Goal: Task Accomplishment & Management: Use online tool/utility

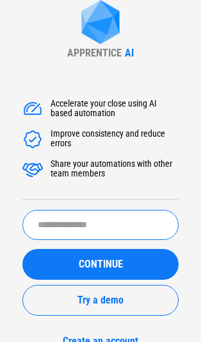
click at [83, 223] on input "text" at bounding box center [100, 225] width 157 height 30
type input "*********"
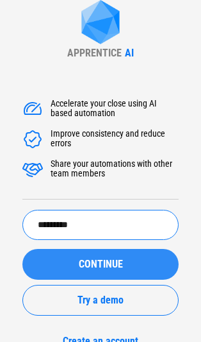
click at [67, 260] on button "CONTINUE" at bounding box center [100, 264] width 157 height 31
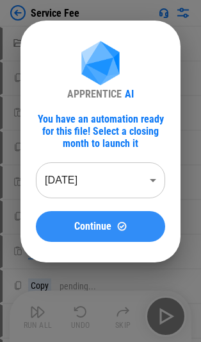
click at [83, 237] on button "Continue" at bounding box center [101, 226] width 130 height 31
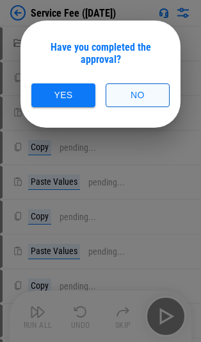
click at [132, 90] on button "No" at bounding box center [138, 95] width 64 height 24
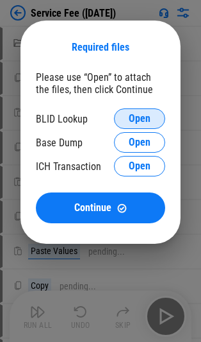
click at [137, 112] on button "Open" at bounding box center [139, 118] width 51 height 21
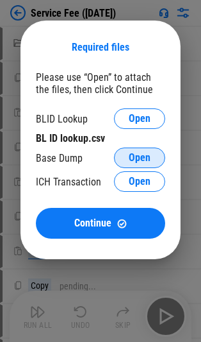
click at [137, 151] on button "Open" at bounding box center [139, 158] width 51 height 21
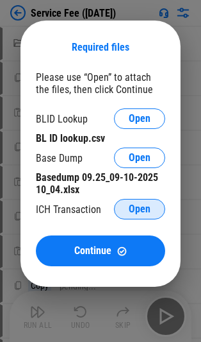
click at [132, 204] on span "Open" at bounding box center [140, 209] width 22 height 10
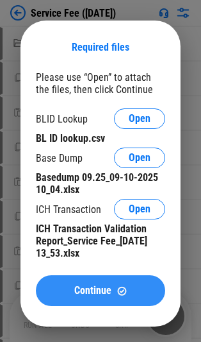
click at [133, 299] on button "Continue" at bounding box center [101, 290] width 130 height 31
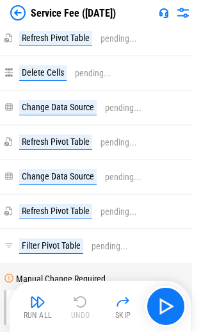
scroll to position [16210, 9]
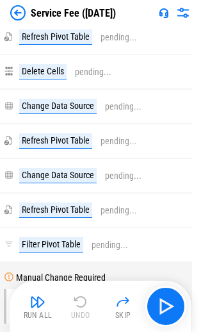
click at [9, 10] on div "Service Fee (Sep 25)" at bounding box center [100, 13] width 201 height 26
click at [22, 13] on img at bounding box center [17, 12] width 15 height 15
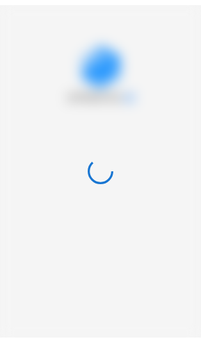
scroll to position [0, 0]
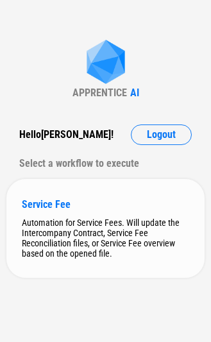
click at [71, 206] on div "Service Fee" at bounding box center [105, 204] width 167 height 12
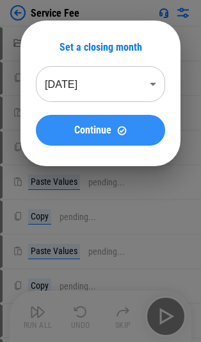
click at [94, 128] on span "Continue" at bounding box center [92, 130] width 37 height 10
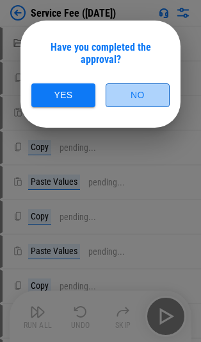
click at [128, 101] on button "No" at bounding box center [138, 95] width 64 height 24
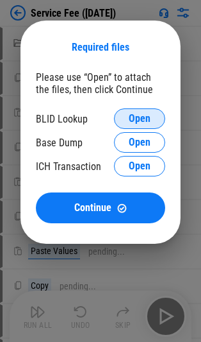
click at [139, 117] on span "Open" at bounding box center [140, 119] width 22 height 10
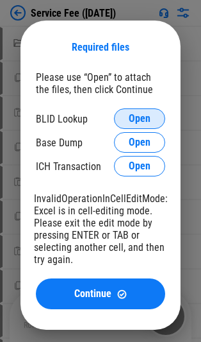
click at [131, 119] on span "Open" at bounding box center [140, 119] width 22 height 10
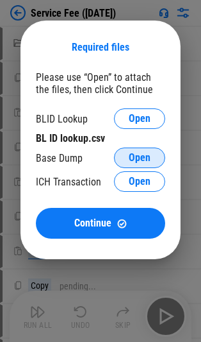
click at [119, 158] on button "Open" at bounding box center [139, 158] width 51 height 21
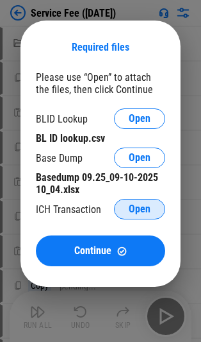
click at [138, 216] on button "Open" at bounding box center [139, 209] width 51 height 21
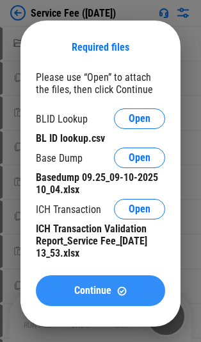
click at [87, 294] on span "Continue" at bounding box center [92, 290] width 37 height 10
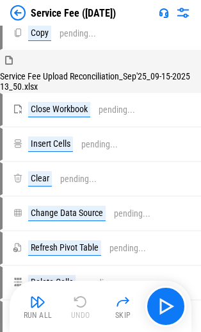
scroll to position [15913, 0]
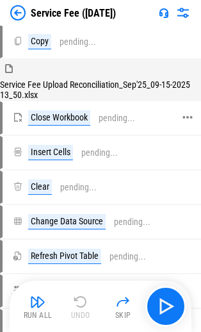
click at [58, 126] on div "Close Workbook" at bounding box center [59, 117] width 62 height 15
click at [50, 166] on div "Insert Cells pending..." at bounding box center [95, 152] width 185 height 31
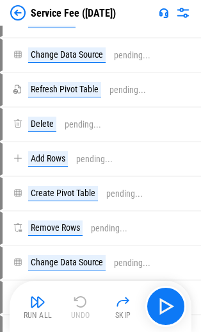
scroll to position [16185, 0]
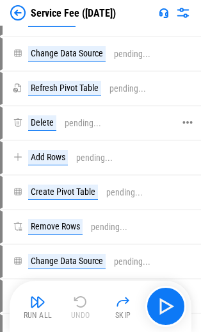
click at [44, 131] on div "Delete" at bounding box center [42, 122] width 28 height 15
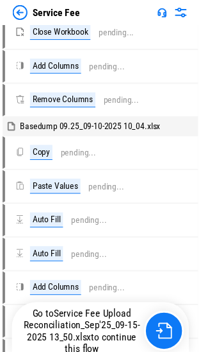
scroll to position [14426, 0]
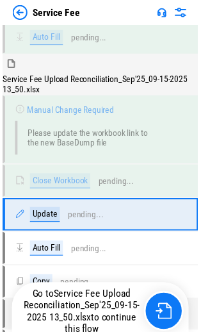
scroll to position [14054, 0]
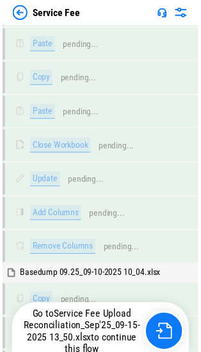
scroll to position [14044, 0]
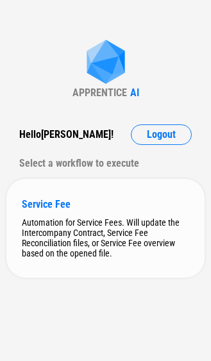
click at [94, 206] on div "Service Fee" at bounding box center [105, 204] width 167 height 12
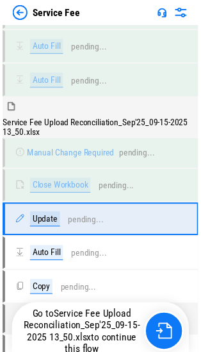
scroll to position [13978, 0]
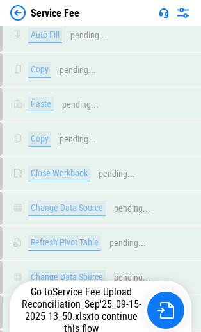
scroll to position [14003, 0]
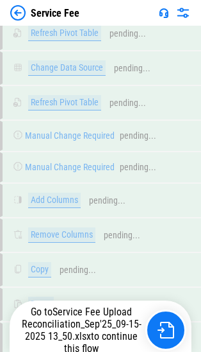
scroll to position [13993, 0]
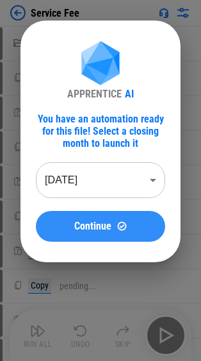
click at [110, 226] on span "Continue" at bounding box center [92, 226] width 37 height 10
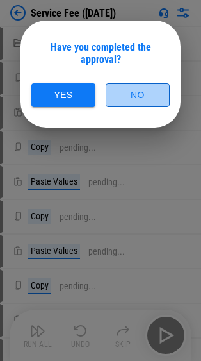
click at [131, 91] on button "No" at bounding box center [138, 95] width 64 height 24
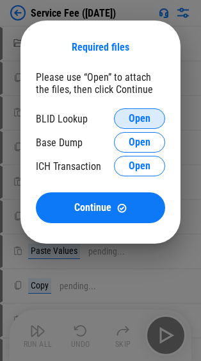
click at [142, 115] on span "Open" at bounding box center [140, 119] width 22 height 10
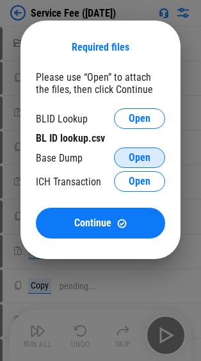
click at [138, 157] on span "Open" at bounding box center [140, 158] width 22 height 10
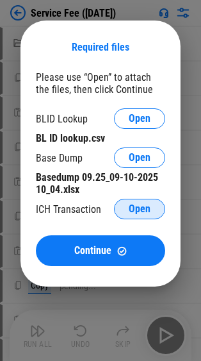
click at [147, 208] on span "Open" at bounding box center [140, 209] width 22 height 10
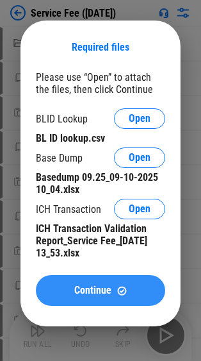
click at [87, 281] on button "Continue" at bounding box center [101, 290] width 130 height 31
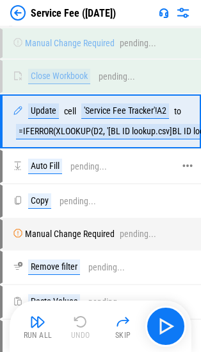
scroll to position [14030, 0]
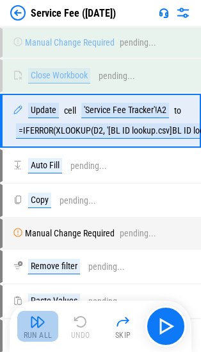
click at [38, 332] on div "Run All" at bounding box center [38, 335] width 29 height 8
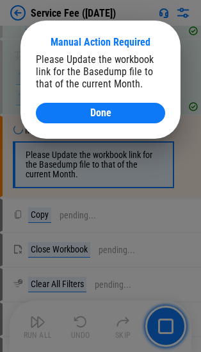
scroll to position [15267, 0]
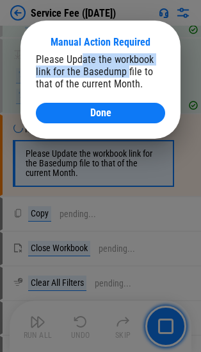
drag, startPoint x: 81, startPoint y: 56, endPoint x: 123, endPoint y: 68, distance: 43.9
click at [123, 68] on div "Please Update the workbook link for the Basedump file to that of the current Mo…" at bounding box center [101, 71] width 130 height 37
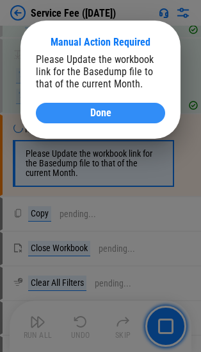
click at [105, 108] on span "Done" at bounding box center [100, 113] width 21 height 10
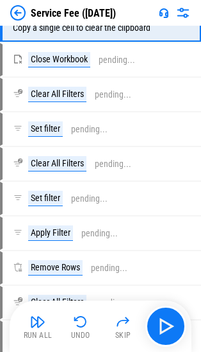
scroll to position [15477, 0]
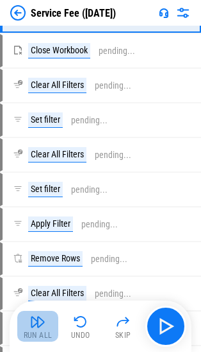
click at [31, 318] on img "button" at bounding box center [37, 321] width 15 height 15
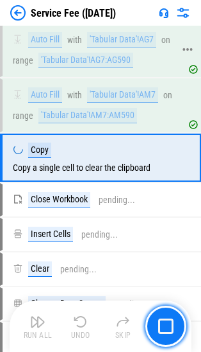
scroll to position [16805, 0]
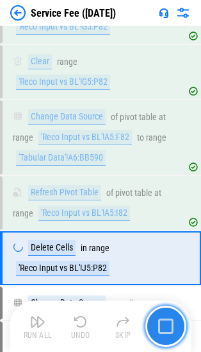
click at [160, 321] on img "button" at bounding box center [165, 325] width 15 height 15
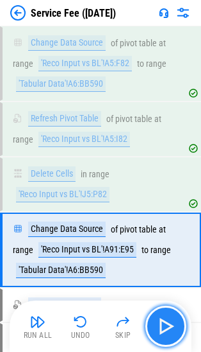
scroll to position [17154, 0]
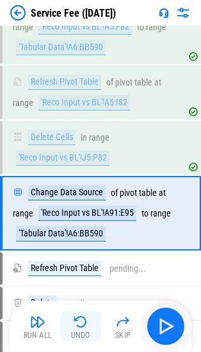
click at [89, 332] on div "Undo" at bounding box center [80, 335] width 19 height 8
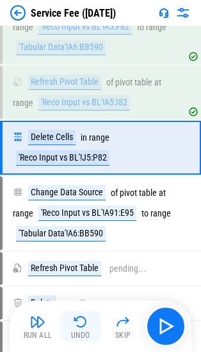
click at [89, 332] on div "Undo" at bounding box center [80, 335] width 19 height 8
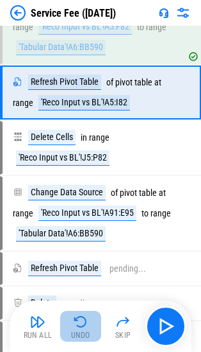
click at [89, 332] on div "Undo" at bounding box center [80, 335] width 19 height 8
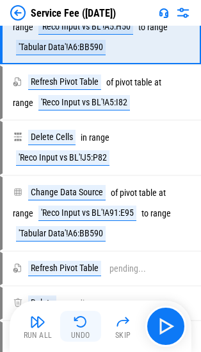
click at [89, 332] on div "Undo" at bounding box center [80, 335] width 19 height 8
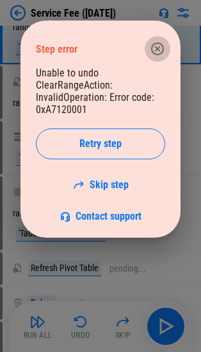
click at [150, 42] on icon "button" at bounding box center [157, 48] width 15 height 15
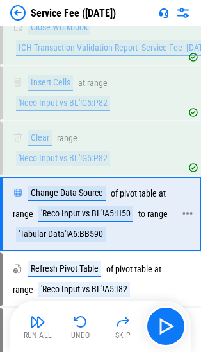
scroll to position [16969, 0]
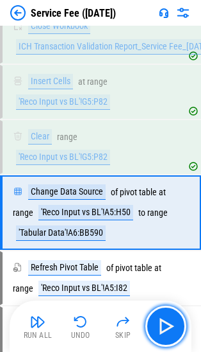
click at [157, 315] on button "button" at bounding box center [166, 325] width 41 height 41
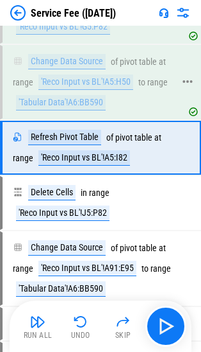
scroll to position [17108, 0]
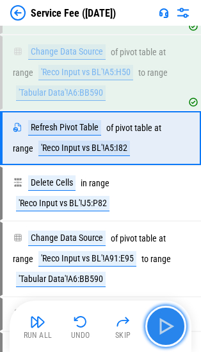
click at [169, 324] on img "button" at bounding box center [166, 326] width 21 height 21
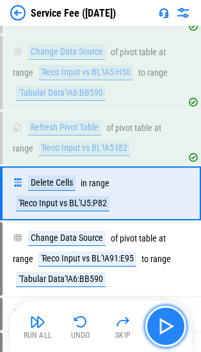
click at [166, 330] on img "button" at bounding box center [166, 326] width 21 height 21
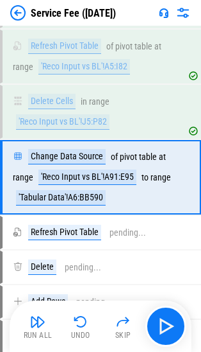
scroll to position [17219, 0]
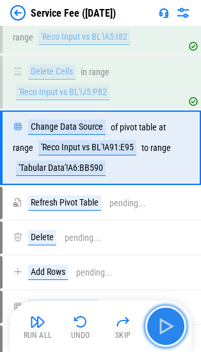
click at [165, 326] on img "button" at bounding box center [166, 326] width 21 height 21
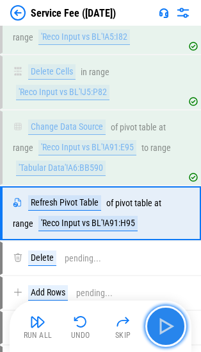
click at [167, 324] on img "button" at bounding box center [166, 326] width 21 height 21
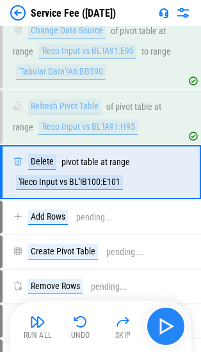
scroll to position [17330, 0]
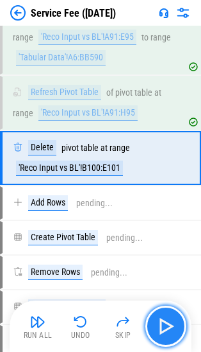
click at [160, 320] on img "button" at bounding box center [166, 326] width 21 height 21
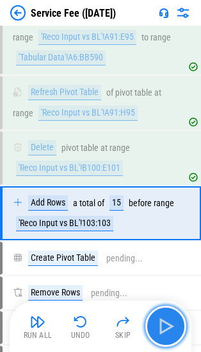
click at [160, 320] on img "button" at bounding box center [166, 326] width 21 height 21
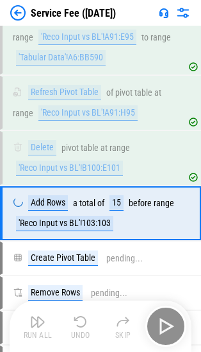
click at [160, 320] on div "Run All Undo Skip" at bounding box center [101, 325] width 169 height 41
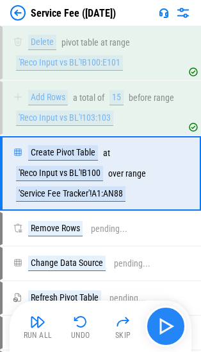
scroll to position [17461, 0]
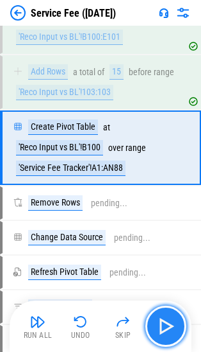
click at [164, 318] on img "button" at bounding box center [166, 326] width 21 height 21
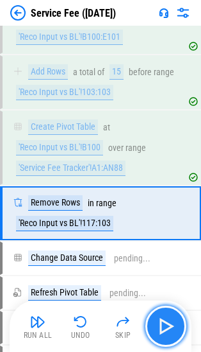
click at [164, 318] on img "button" at bounding box center [166, 326] width 21 height 21
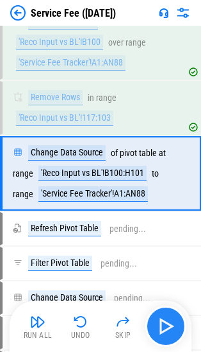
scroll to position [17592, 0]
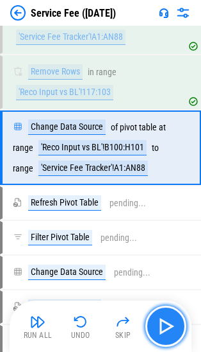
click at [164, 318] on img "button" at bounding box center [166, 326] width 21 height 21
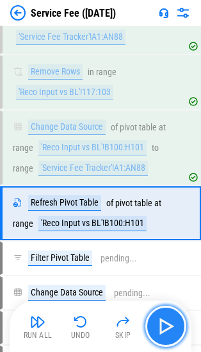
click at [164, 318] on img "button" at bounding box center [166, 326] width 21 height 21
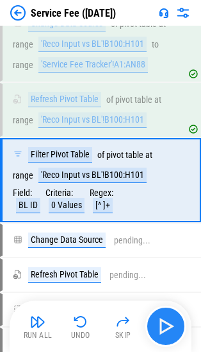
scroll to position [17717, 0]
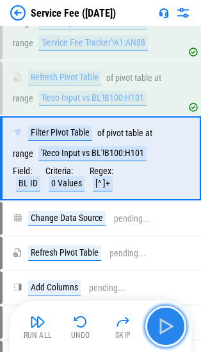
click at [169, 318] on img "button" at bounding box center [166, 326] width 21 height 21
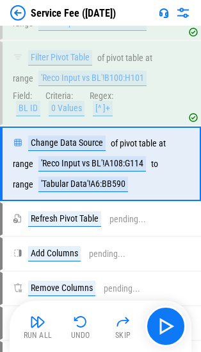
scroll to position [17808, 0]
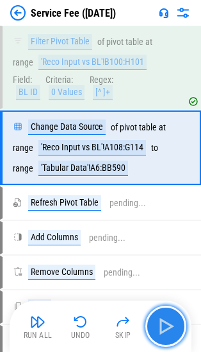
click at [157, 321] on img "button" at bounding box center [166, 326] width 21 height 21
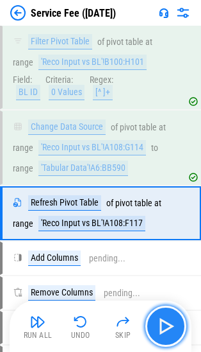
click at [157, 321] on img "button" at bounding box center [166, 326] width 21 height 21
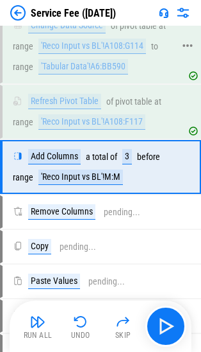
scroll to position [17928, 0]
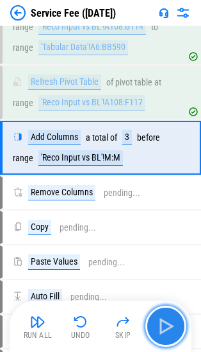
click at [161, 323] on img "button" at bounding box center [166, 326] width 21 height 21
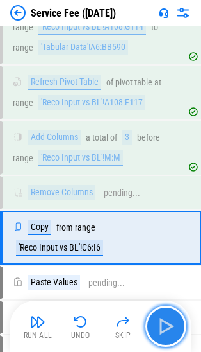
click at [162, 327] on img "button" at bounding box center [166, 326] width 21 height 21
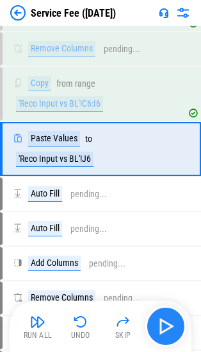
scroll to position [18073, 0]
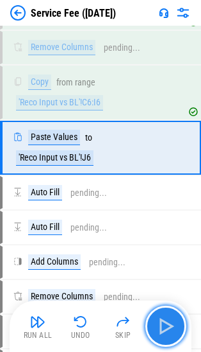
click at [171, 327] on img "button" at bounding box center [166, 326] width 21 height 21
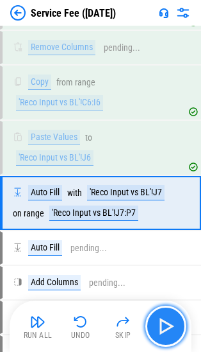
click at [171, 327] on img "button" at bounding box center [166, 326] width 21 height 21
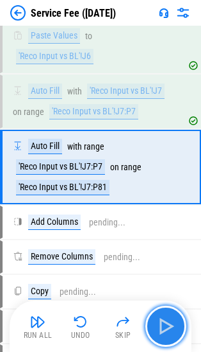
click at [171, 327] on img "button" at bounding box center [166, 326] width 21 height 21
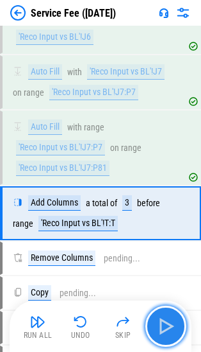
click at [171, 327] on img "button" at bounding box center [166, 326] width 21 height 21
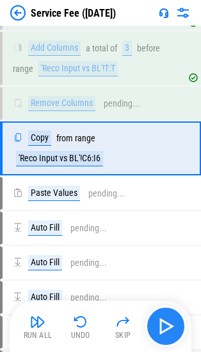
scroll to position [18349, 0]
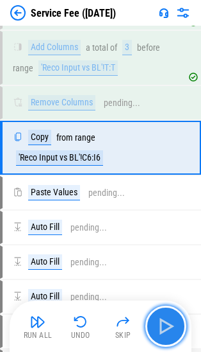
click at [171, 327] on img "button" at bounding box center [166, 326] width 21 height 21
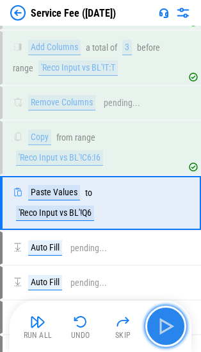
click at [171, 327] on img "button" at bounding box center [166, 326] width 21 height 21
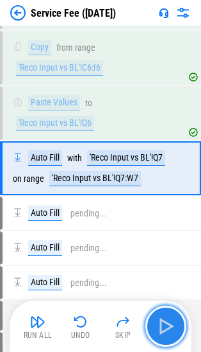
click at [171, 327] on img "button" at bounding box center [166, 326] width 21 height 21
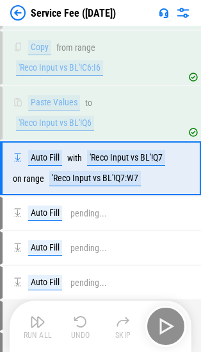
scroll to position [18460, 0]
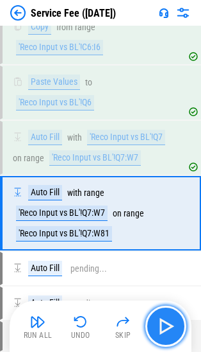
click at [171, 327] on img "button" at bounding box center [166, 326] width 21 height 21
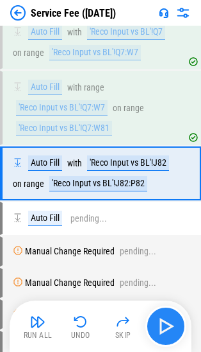
scroll to position [18590, 0]
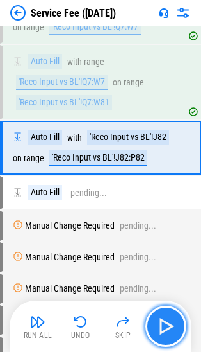
click at [165, 332] on img "button" at bounding box center [166, 326] width 21 height 21
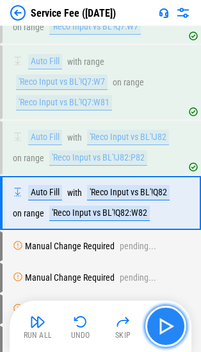
click at [165, 332] on img "button" at bounding box center [166, 326] width 21 height 21
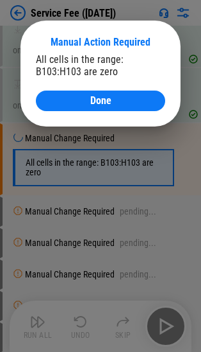
scroll to position [18730, 0]
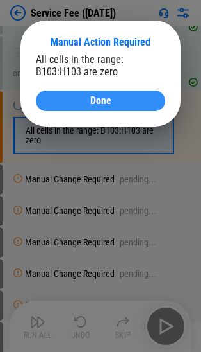
click at [121, 98] on div "Done" at bounding box center [100, 101] width 99 height 10
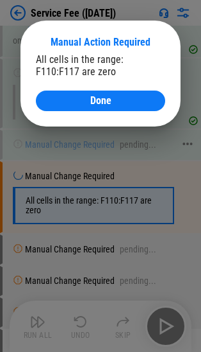
scroll to position [18833, 0]
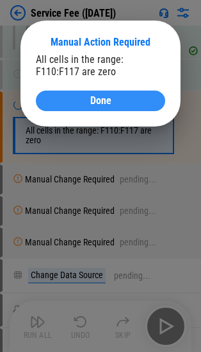
click at [103, 108] on button "Done" at bounding box center [101, 100] width 130 height 21
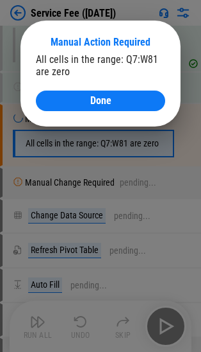
scroll to position [18930, 0]
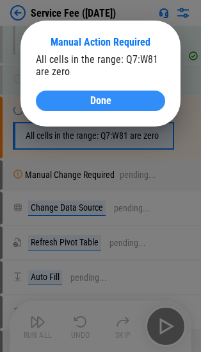
click at [80, 103] on div "Done" at bounding box center [100, 101] width 99 height 10
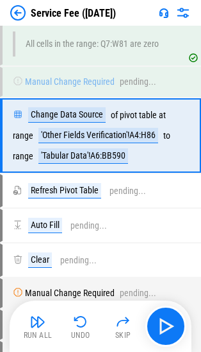
scroll to position [19030, 0]
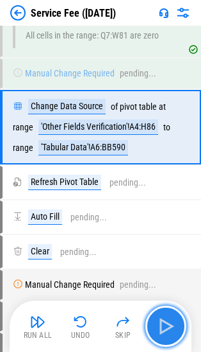
click at [167, 321] on img "button" at bounding box center [166, 326] width 21 height 21
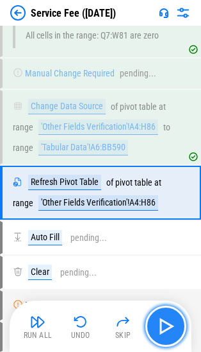
click at [167, 321] on img "button" at bounding box center [166, 326] width 21 height 21
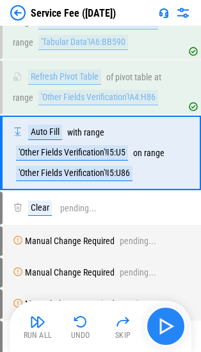
scroll to position [19161, 0]
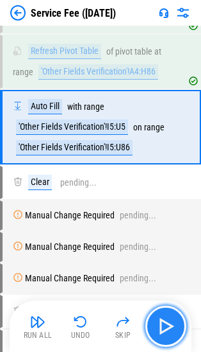
click at [167, 321] on img "button" at bounding box center [166, 326] width 21 height 21
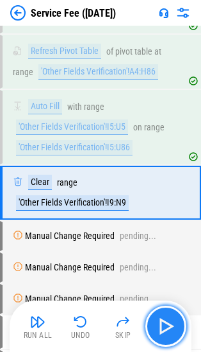
click at [167, 321] on img "button" at bounding box center [166, 326] width 21 height 21
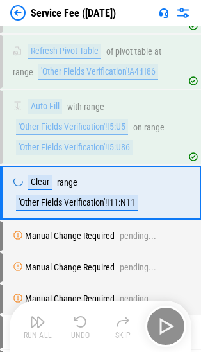
click at [167, 321] on div "Run All Undo Skip" at bounding box center [101, 325] width 169 height 41
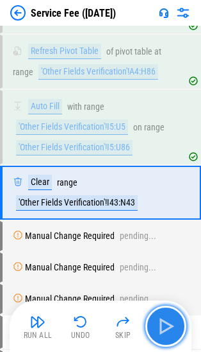
click at [167, 321] on img "button" at bounding box center [166, 326] width 21 height 21
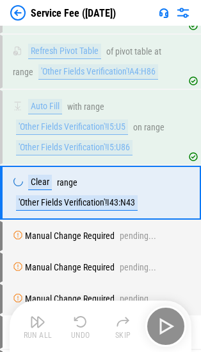
click at [167, 321] on div "Run All Undo Skip" at bounding box center [101, 325] width 169 height 41
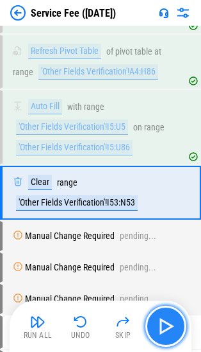
click at [167, 321] on img "button" at bounding box center [166, 326] width 21 height 21
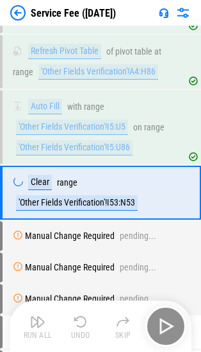
click at [167, 321] on div "Run All Undo Skip" at bounding box center [101, 325] width 169 height 41
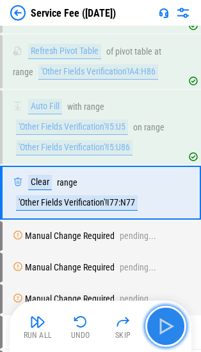
click at [167, 321] on img "button" at bounding box center [166, 326] width 21 height 21
click at [173, 326] on img "button" at bounding box center [166, 326] width 21 height 21
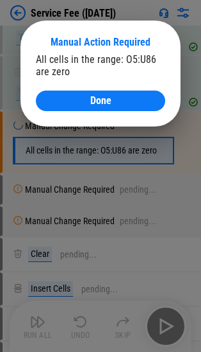
scroll to position [19285, 0]
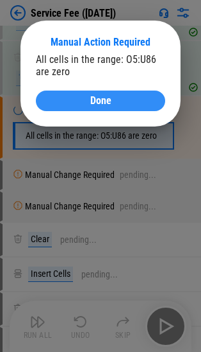
click at [132, 99] on div "Done" at bounding box center [100, 101] width 99 height 10
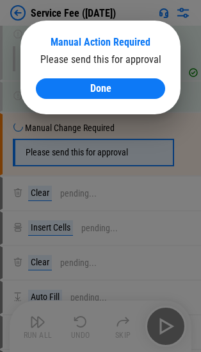
scroll to position [19378, 0]
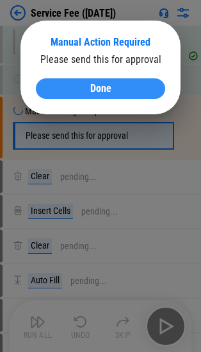
click at [94, 87] on span "Done" at bounding box center [100, 88] width 21 height 10
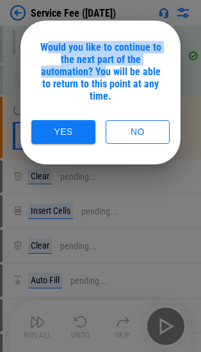
drag, startPoint x: 46, startPoint y: 45, endPoint x: 99, endPoint y: 69, distance: 58.6
click at [99, 69] on div "Would you like to continue to the next part of the automation? You will be able…" at bounding box center [101, 71] width 130 height 61
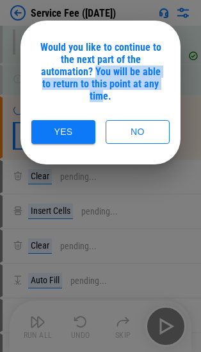
drag, startPoint x: 89, startPoint y: 68, endPoint x: 157, endPoint y: 82, distance: 68.8
click at [157, 82] on div "Would you like to continue to the next part of the automation? You will be able…" at bounding box center [101, 71] width 130 height 61
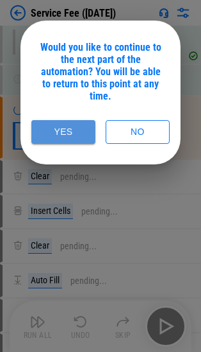
click at [73, 120] on button "Yes" at bounding box center [63, 132] width 64 height 24
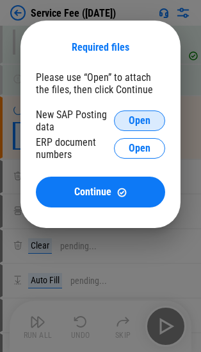
click at [128, 117] on button "Open" at bounding box center [139, 120] width 51 height 21
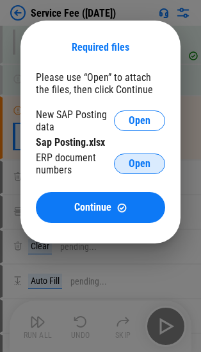
click at [138, 158] on span "Open" at bounding box center [140, 163] width 22 height 10
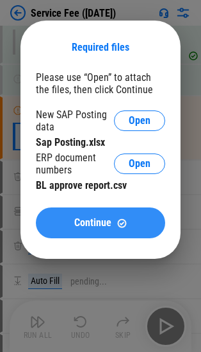
click at [134, 235] on button "Continue" at bounding box center [101, 222] width 130 height 31
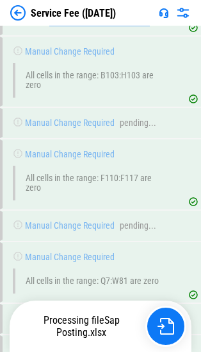
scroll to position [19986, 0]
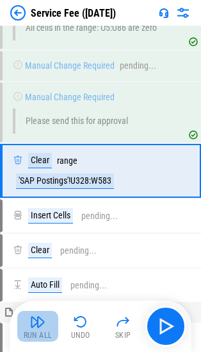
click at [42, 328] on img "button" at bounding box center [37, 321] width 15 height 15
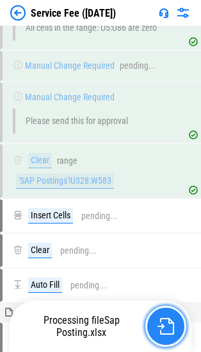
click at [171, 328] on img "button" at bounding box center [166, 326] width 17 height 17
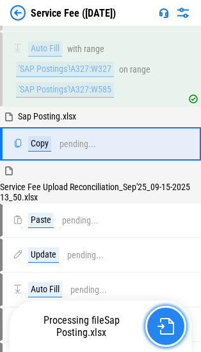
click at [178, 327] on button "button" at bounding box center [166, 325] width 41 height 41
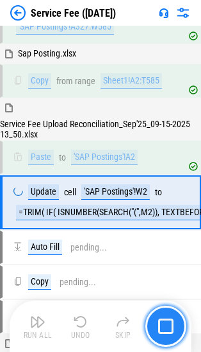
scroll to position [20375, 0]
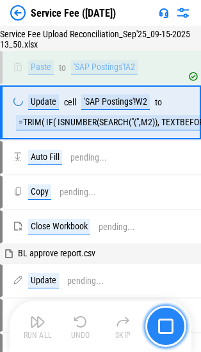
click at [177, 325] on button "button" at bounding box center [166, 325] width 41 height 41
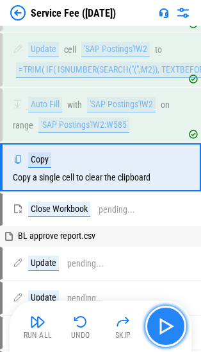
click at [172, 325] on img "button" at bounding box center [166, 326] width 21 height 21
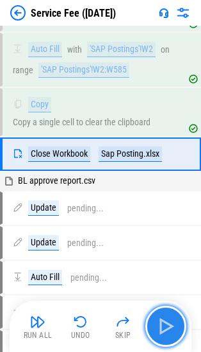
click at [172, 325] on img "button" at bounding box center [166, 326] width 21 height 21
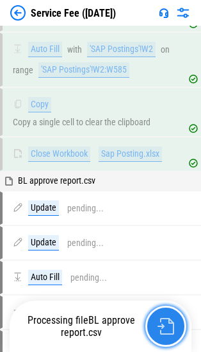
click at [177, 326] on button "button" at bounding box center [166, 325] width 41 height 41
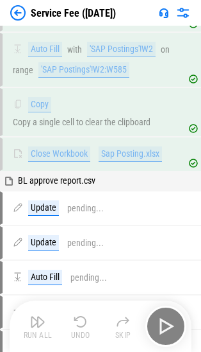
click at [180, 330] on div "Run All Undo Skip" at bounding box center [101, 325] width 169 height 41
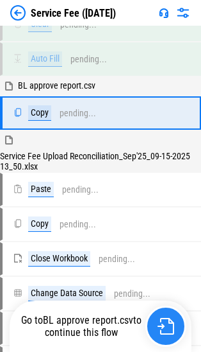
scroll to position [21096, 0]
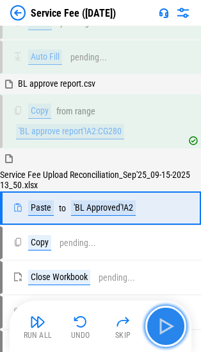
click at [179, 328] on button "button" at bounding box center [166, 325] width 41 height 41
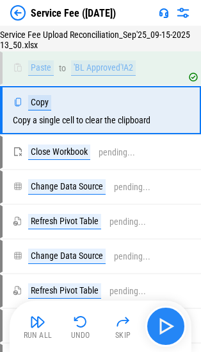
scroll to position [21236, 0]
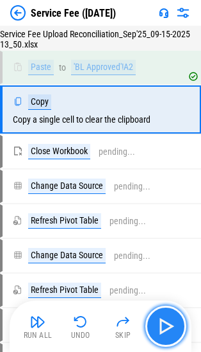
click at [172, 328] on img "button" at bounding box center [166, 326] width 21 height 21
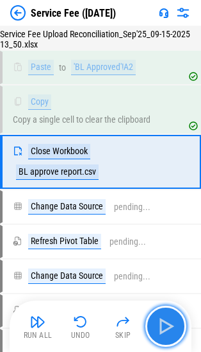
click at [172, 328] on img "button" at bounding box center [166, 326] width 21 height 21
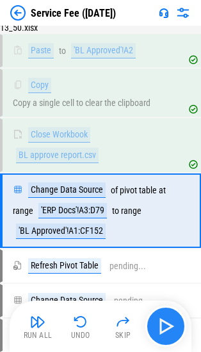
scroll to position [21354, 0]
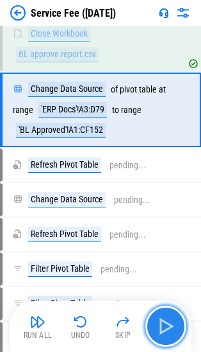
click at [162, 327] on img "button" at bounding box center [166, 326] width 21 height 21
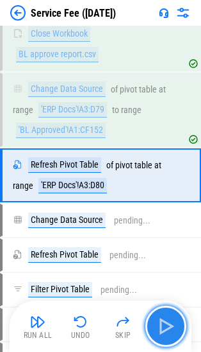
click at [162, 327] on img "button" at bounding box center [166, 326] width 21 height 21
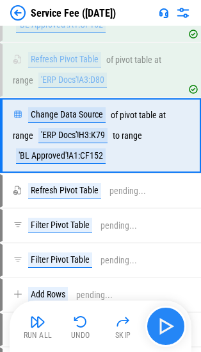
scroll to position [21484, 0]
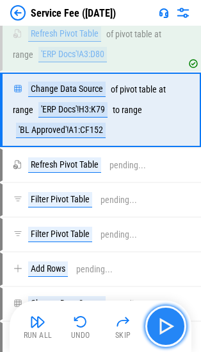
click at [162, 327] on img "button" at bounding box center [166, 326] width 21 height 21
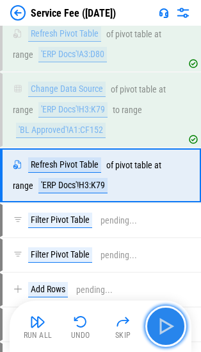
click at [162, 327] on img "button" at bounding box center [166, 326] width 21 height 21
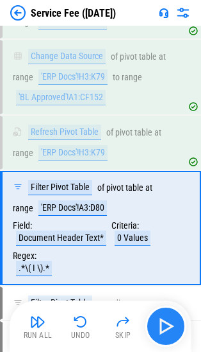
scroll to position [21625, 0]
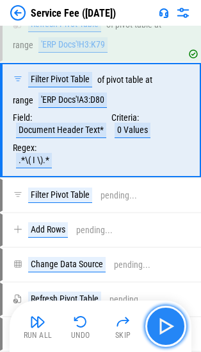
click at [162, 327] on img "button" at bounding box center [166, 326] width 21 height 21
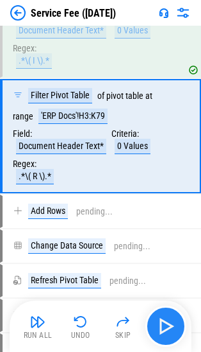
scroll to position [21740, 0]
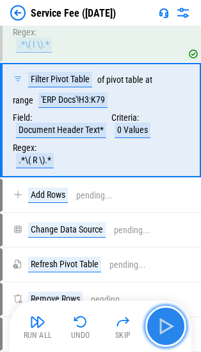
click at [162, 327] on img "button" at bounding box center [166, 326] width 21 height 21
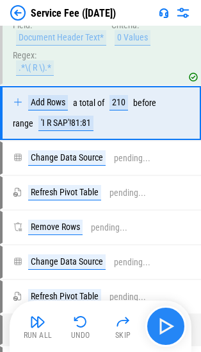
scroll to position [21836, 0]
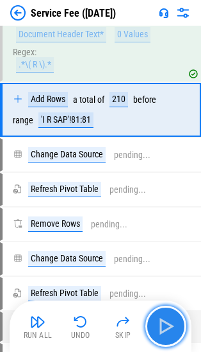
click at [173, 318] on img "button" at bounding box center [166, 326] width 21 height 21
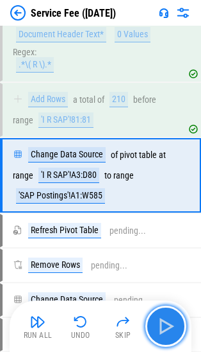
click at [157, 316] on img "button" at bounding box center [166, 326] width 21 height 21
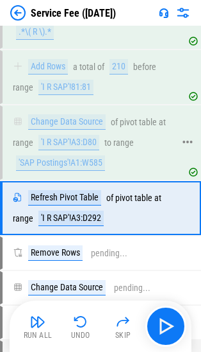
scroll to position [21967, 0]
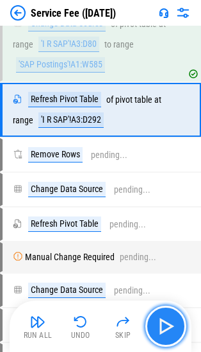
click at [166, 321] on img "button" at bounding box center [166, 326] width 21 height 21
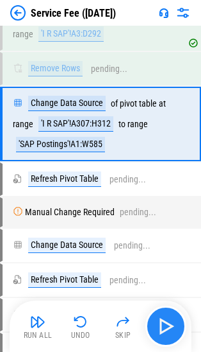
scroll to position [22067, 0]
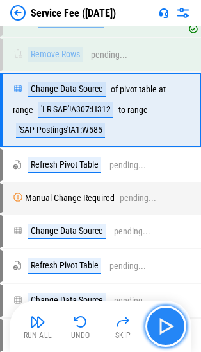
click at [166, 321] on img "button" at bounding box center [166, 326] width 21 height 21
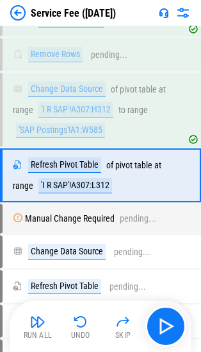
click at [186, 336] on div "Run All Undo Skip" at bounding box center [101, 325] width 169 height 41
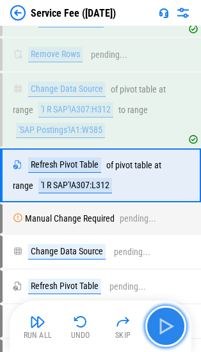
click at [170, 329] on img "button" at bounding box center [166, 326] width 21 height 21
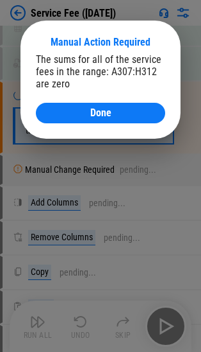
scroll to position [22367, 0]
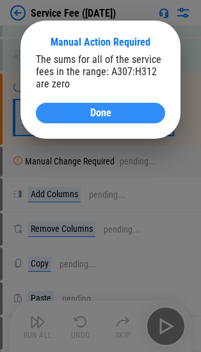
click at [96, 117] on span "Done" at bounding box center [100, 113] width 21 height 10
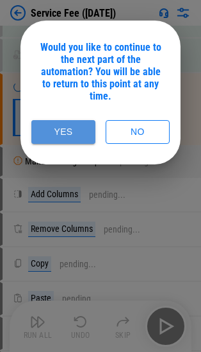
click at [71, 120] on button "Yes" at bounding box center [63, 132] width 64 height 24
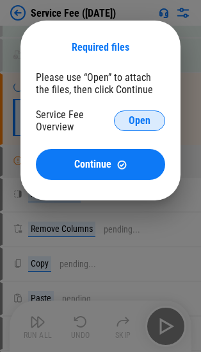
click at [134, 115] on span "Open" at bounding box center [140, 120] width 22 height 10
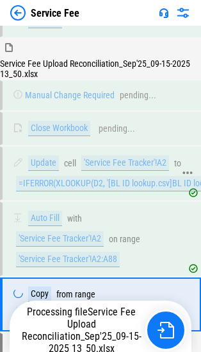
scroll to position [13988, 0]
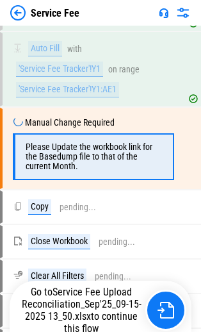
scroll to position [15276, 0]
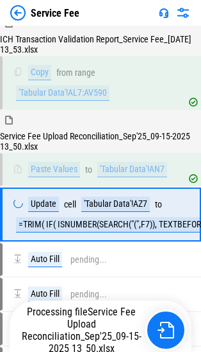
scroll to position [16532, 0]
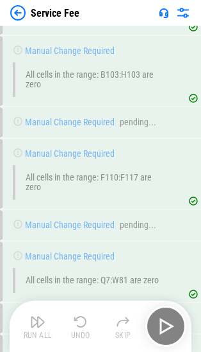
scroll to position [19945, 0]
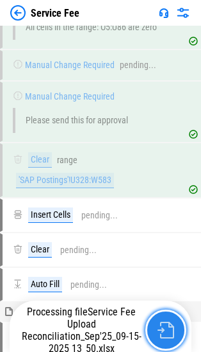
click at [171, 336] on img "button" at bounding box center [166, 329] width 17 height 17
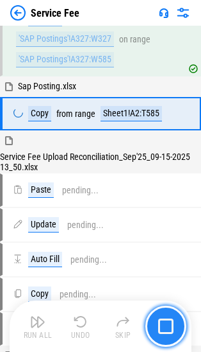
scroll to position [20211, 0]
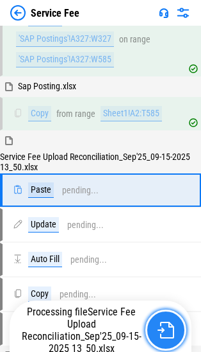
click at [164, 330] on img "button" at bounding box center [166, 329] width 17 height 17
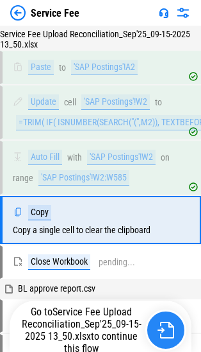
scroll to position [20336, 0]
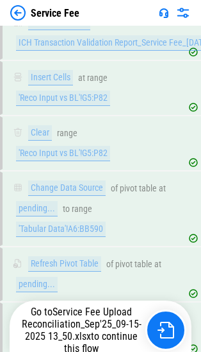
scroll to position [19213, 0]
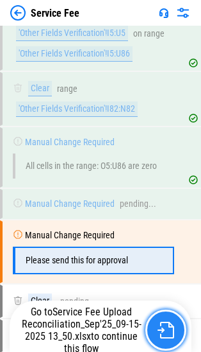
click at [163, 320] on button "button" at bounding box center [166, 329] width 41 height 41
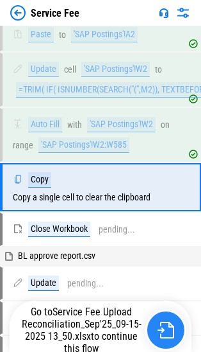
scroll to position [20441, 0]
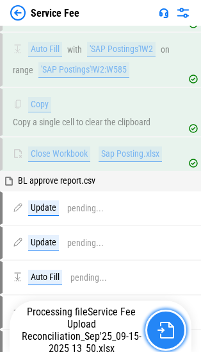
click at [162, 328] on img "button" at bounding box center [166, 329] width 17 height 17
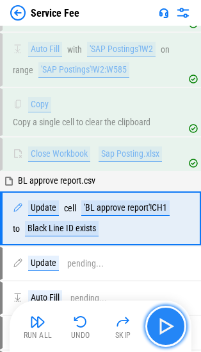
click at [164, 327] on img "button" at bounding box center [166, 326] width 21 height 21
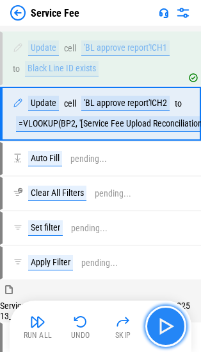
scroll to position [20602, 0]
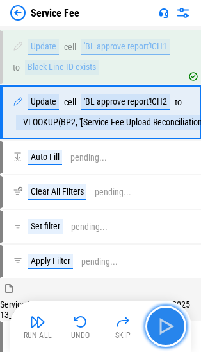
click at [165, 325] on img "button" at bounding box center [166, 326] width 21 height 21
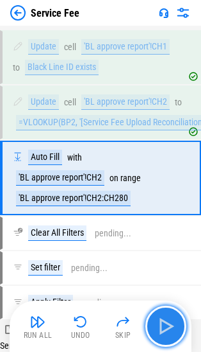
click at [166, 324] on img "button" at bounding box center [166, 326] width 21 height 21
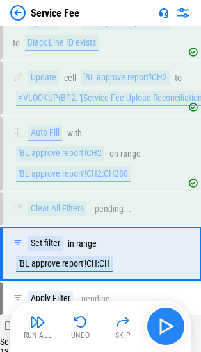
scroll to position [20768, 0]
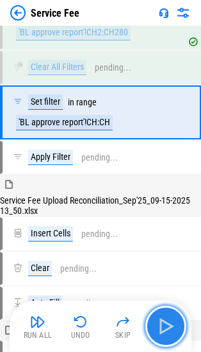
click at [166, 324] on img "button" at bounding box center [166, 326] width 21 height 21
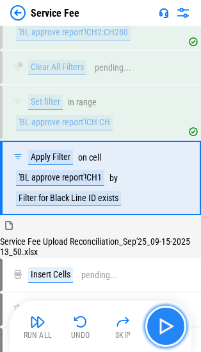
click at [166, 324] on img "button" at bounding box center [166, 326] width 21 height 21
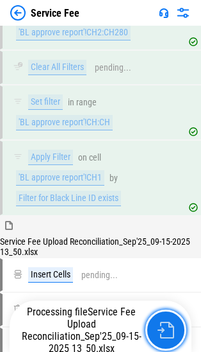
click at [166, 324] on img "button" at bounding box center [166, 329] width 17 height 17
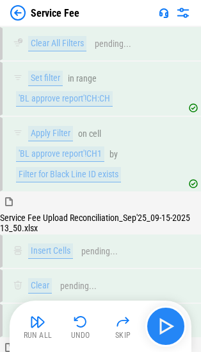
scroll to position [21055, 0]
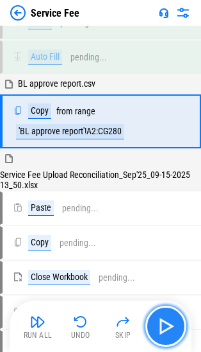
click at [162, 325] on img "button" at bounding box center [166, 326] width 21 height 21
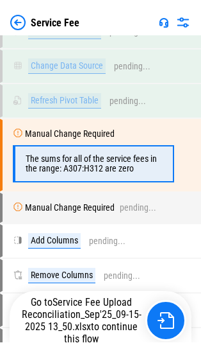
scroll to position [22295, 0]
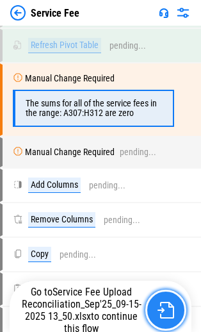
click at [159, 314] on img "button" at bounding box center [166, 310] width 17 height 17
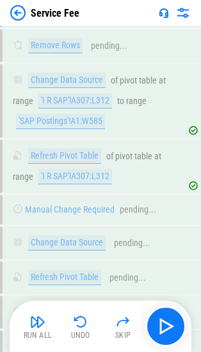
scroll to position [22285, 0]
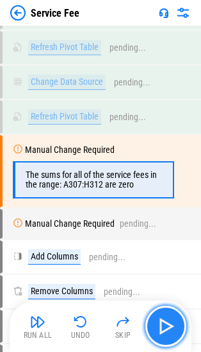
click at [162, 316] on img "button" at bounding box center [166, 326] width 21 height 21
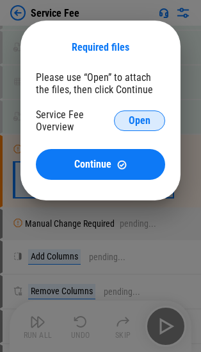
click at [141, 119] on span "Open" at bounding box center [140, 120] width 22 height 10
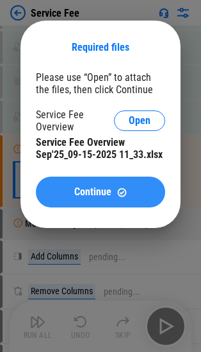
click at [96, 196] on span "Continue" at bounding box center [92, 192] width 37 height 10
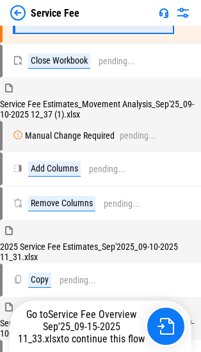
scroll to position [28056, 0]
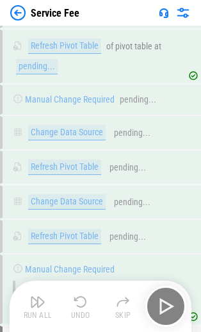
scroll to position [22107, 0]
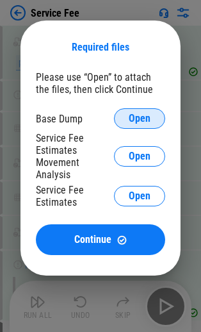
click at [136, 115] on span "Open" at bounding box center [140, 119] width 22 height 10
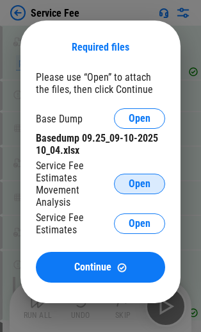
click at [152, 187] on button "Open" at bounding box center [139, 184] width 51 height 21
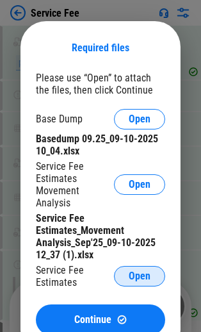
click at [151, 271] on button "Open" at bounding box center [139, 276] width 51 height 21
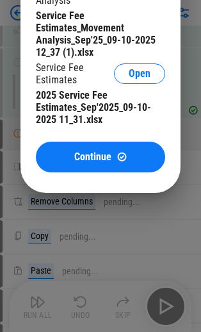
click at [71, 58] on div "Service Fee Estimates_Movement Analysis_Sep'25_09-10-2025 12_37 (1).xlsx" at bounding box center [101, 34] width 130 height 49
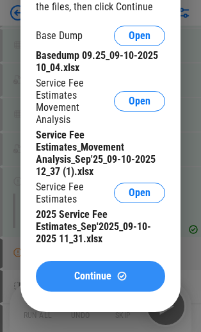
click at [89, 264] on button "Continue" at bounding box center [101, 276] width 130 height 31
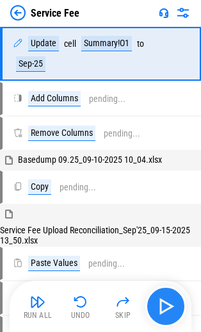
scroll to position [27497, 0]
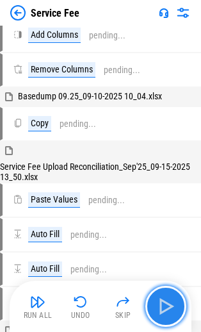
click at [160, 302] on img "button" at bounding box center [166, 306] width 21 height 21
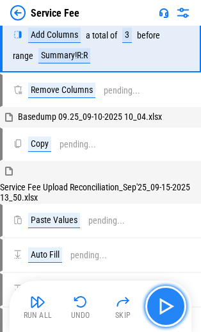
click at [170, 303] on img "button" at bounding box center [166, 306] width 21 height 21
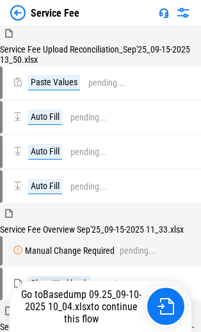
scroll to position [27651, 0]
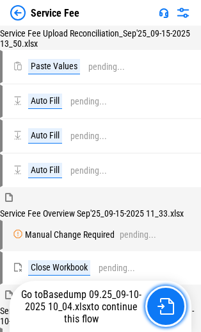
click at [170, 303] on img "button" at bounding box center [166, 306] width 17 height 17
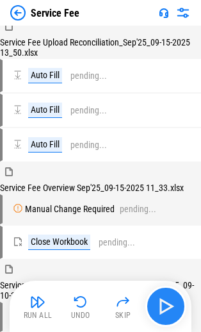
scroll to position [27750, 0]
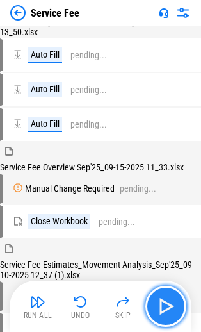
click at [167, 311] on img "button" at bounding box center [166, 306] width 21 height 21
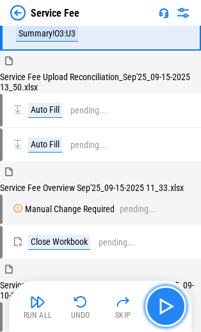
click at [167, 311] on img "button" at bounding box center [166, 306] width 21 height 21
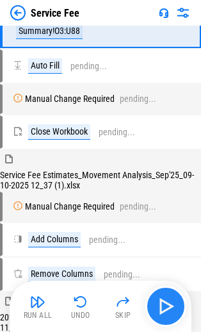
scroll to position [27849, 0]
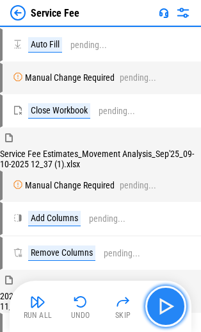
click at [167, 311] on img "button" at bounding box center [166, 306] width 21 height 21
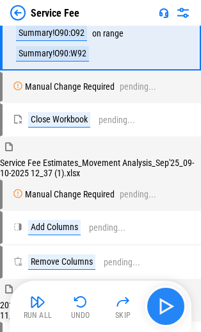
scroll to position [27925, 0]
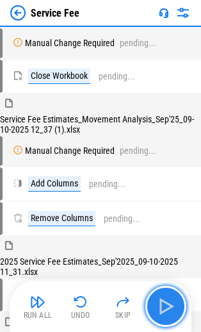
click at [169, 307] on img "button" at bounding box center [166, 306] width 21 height 21
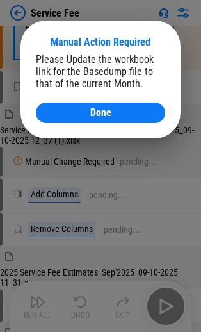
scroll to position [28004, 0]
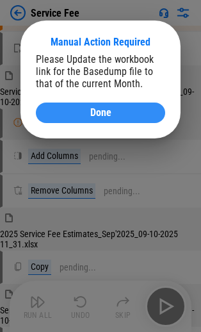
click at [105, 117] on span "Done" at bounding box center [100, 113] width 21 height 10
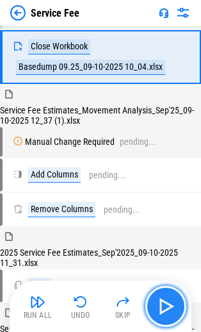
click at [178, 304] on button "button" at bounding box center [166, 306] width 41 height 41
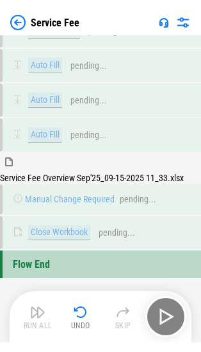
scroll to position [30103, 0]
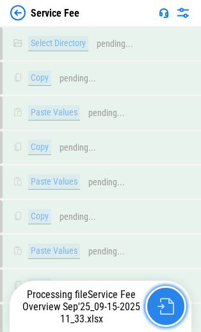
click at [169, 308] on img "button" at bounding box center [166, 306] width 17 height 17
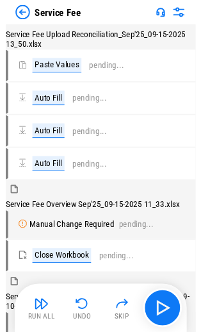
scroll to position [27651, 0]
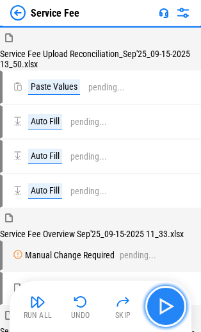
click at [167, 311] on img "button" at bounding box center [166, 306] width 21 height 21
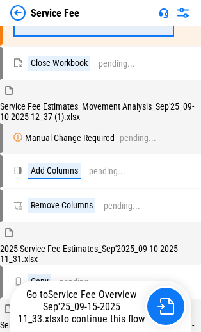
scroll to position [28004, 0]
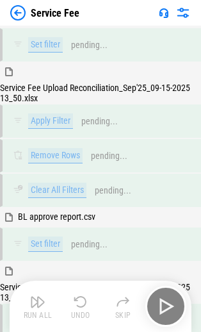
scroll to position [25697, 0]
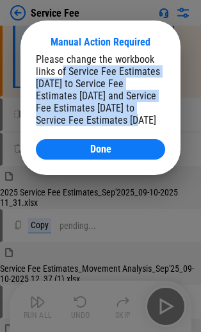
drag, startPoint x: 61, startPoint y: 69, endPoint x: 120, endPoint y: 117, distance: 76.1
click at [120, 117] on div "Please change the workbook links of Service Fee Estimates [DATE] to Service Fee…" at bounding box center [101, 89] width 130 height 73
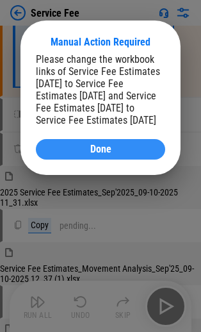
click at [99, 155] on span "Done" at bounding box center [100, 149] width 21 height 10
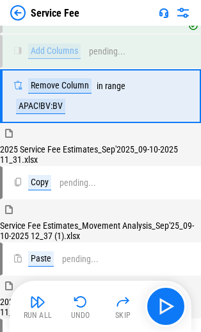
scroll to position [25844, 0]
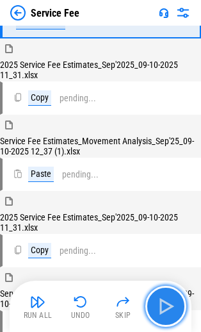
click at [163, 296] on button "button" at bounding box center [166, 306] width 41 height 41
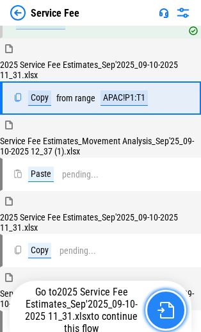
click at [166, 313] on img "button" at bounding box center [166, 310] width 17 height 17
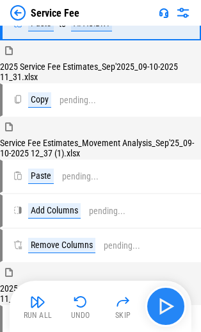
scroll to position [26009, 0]
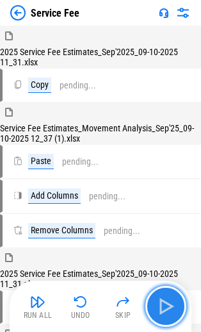
click at [169, 302] on img "button" at bounding box center [166, 306] width 21 height 21
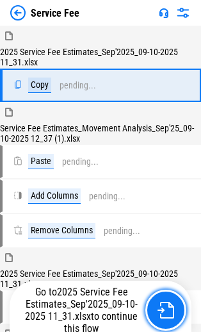
click at [169, 302] on img "button" at bounding box center [166, 310] width 17 height 17
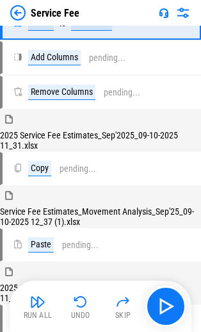
scroll to position [26164, 0]
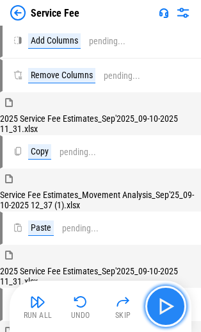
click at [171, 305] on img "button" at bounding box center [166, 306] width 21 height 21
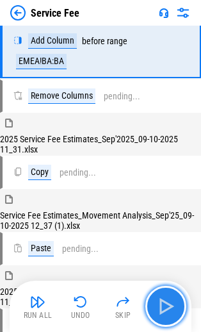
click at [171, 305] on img "button" at bounding box center [166, 306] width 21 height 21
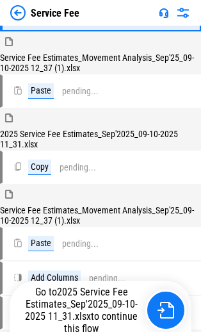
scroll to position [26332, 0]
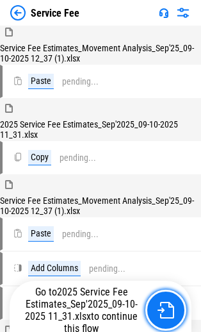
click at [171, 305] on img "button" at bounding box center [166, 310] width 17 height 17
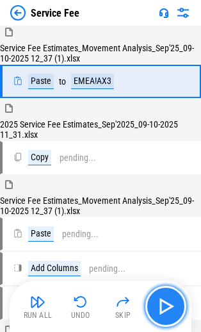
click at [171, 305] on img "button" at bounding box center [166, 306] width 21 height 21
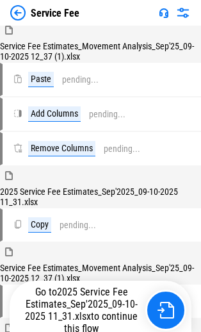
scroll to position [26487, 0]
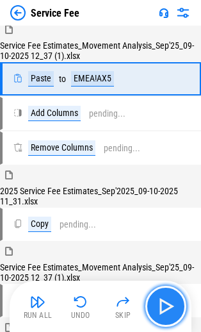
click at [171, 310] on img "button" at bounding box center [166, 306] width 21 height 21
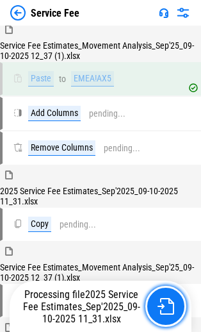
click at [171, 310] on img "button" at bounding box center [166, 306] width 17 height 17
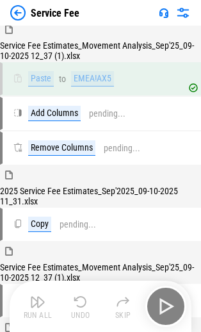
drag, startPoint x: 171, startPoint y: 310, endPoint x: 170, endPoint y: 328, distance: 18.6
click at [170, 328] on div "Run All Undo Skip" at bounding box center [101, 306] width 182 height 51
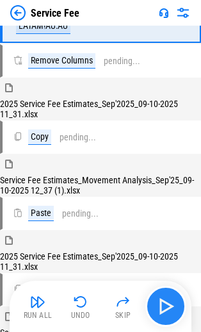
scroll to position [26600, 0]
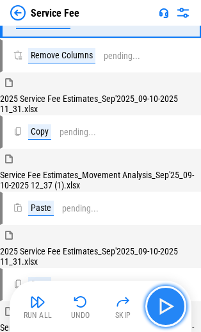
click at [169, 307] on img "button" at bounding box center [166, 306] width 21 height 21
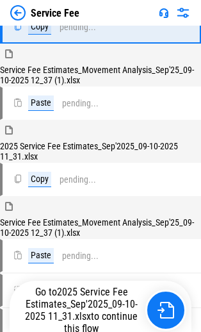
scroll to position [26732, 0]
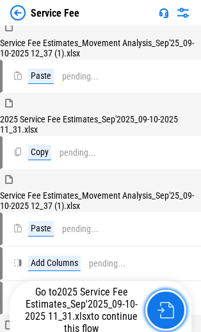
click at [169, 307] on img "button" at bounding box center [166, 310] width 17 height 17
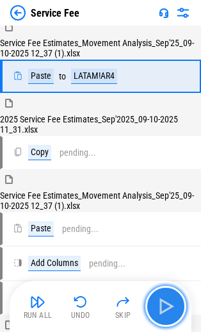
click at [169, 313] on img "button" at bounding box center [166, 306] width 21 height 21
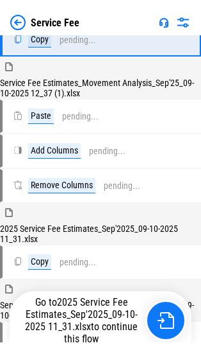
scroll to position [26887, 0]
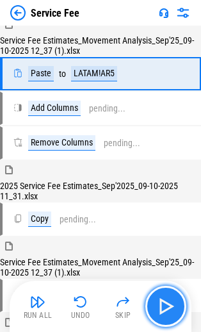
click at [166, 314] on img "button" at bounding box center [166, 306] width 21 height 21
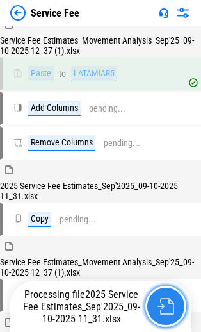
click at [166, 312] on img "button" at bounding box center [166, 306] width 17 height 17
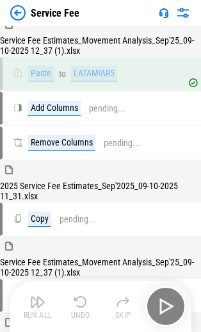
click at [166, 330] on div "Run All Undo Skip" at bounding box center [101, 306] width 182 height 51
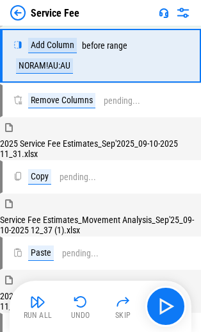
scroll to position [27000, 0]
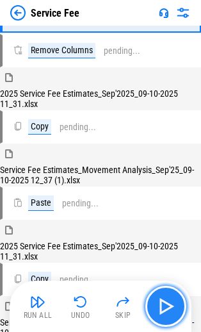
click at [166, 311] on img "button" at bounding box center [166, 306] width 21 height 21
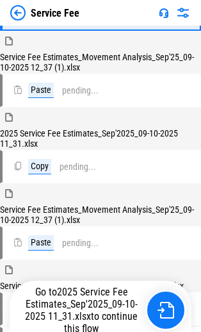
scroll to position [27132, 0]
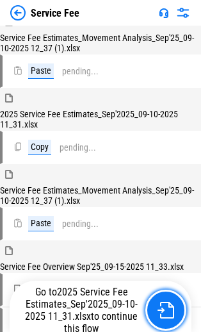
click at [166, 311] on img "button" at bounding box center [166, 310] width 17 height 17
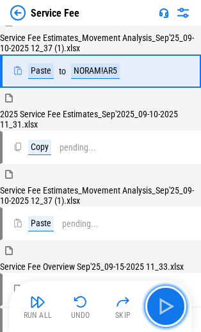
click at [165, 309] on img "button" at bounding box center [166, 306] width 21 height 21
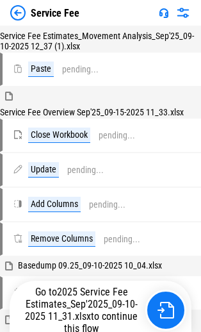
scroll to position [27288, 0]
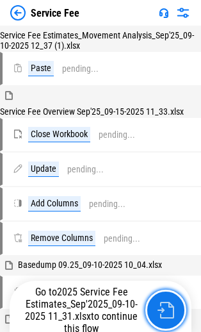
click at [165, 309] on img "button" at bounding box center [166, 310] width 17 height 17
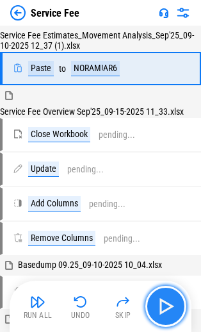
click at [165, 309] on img "button" at bounding box center [166, 306] width 21 height 21
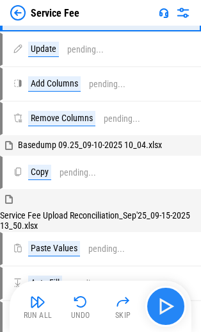
scroll to position [27410, 0]
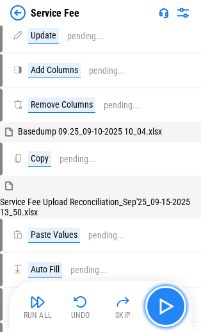
click at [165, 309] on img "button" at bounding box center [166, 306] width 21 height 21
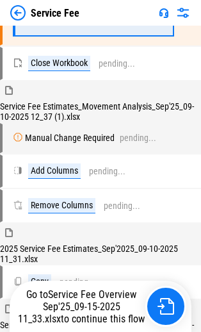
scroll to position [28004, 0]
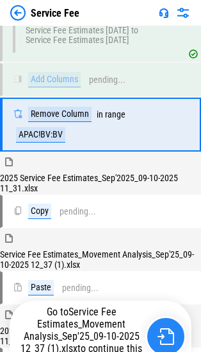
scroll to position [25834, 0]
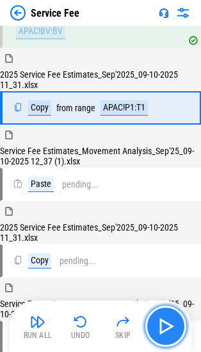
click at [171, 330] on img "button" at bounding box center [166, 326] width 21 height 21
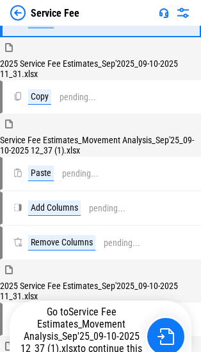
scroll to position [26000, 0]
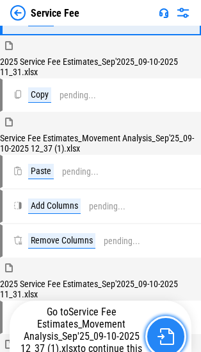
click at [170, 338] on img "button" at bounding box center [166, 336] width 17 height 17
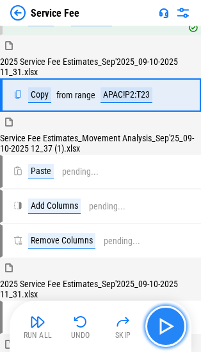
click at [169, 321] on img "button" at bounding box center [166, 326] width 21 height 21
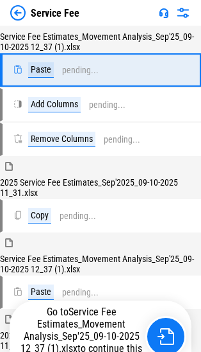
scroll to position [26155, 0]
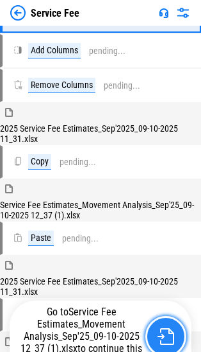
click at [169, 321] on button "button" at bounding box center [166, 336] width 41 height 41
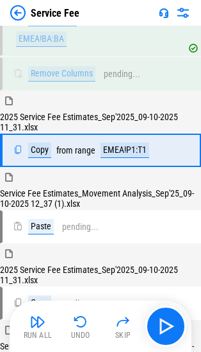
scroll to position [26322, 0]
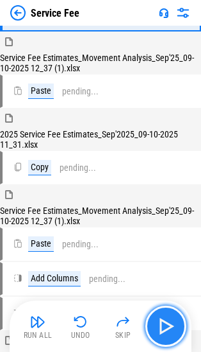
click at [171, 325] on img "button" at bounding box center [166, 326] width 21 height 21
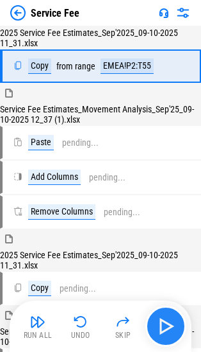
scroll to position [26477, 0]
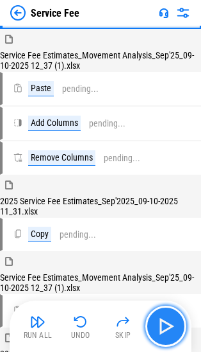
click at [169, 325] on img "button" at bounding box center [166, 326] width 21 height 21
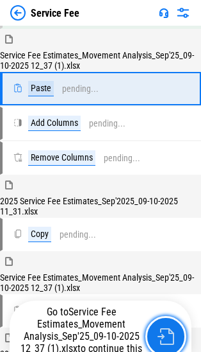
click at [169, 325] on button "button" at bounding box center [166, 336] width 41 height 41
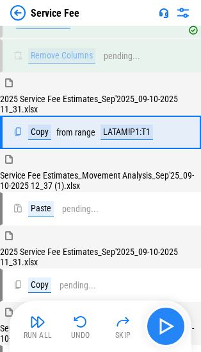
scroll to position [26723, 0]
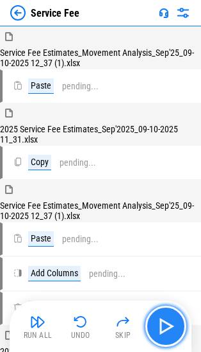
click at [169, 326] on img "button" at bounding box center [166, 326] width 21 height 21
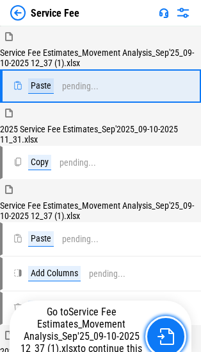
click at [169, 326] on button "button" at bounding box center [166, 336] width 41 height 41
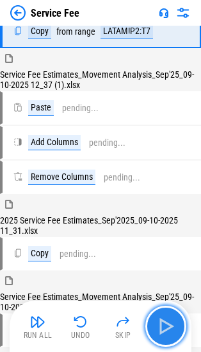
click at [169, 332] on img "button" at bounding box center [166, 326] width 21 height 21
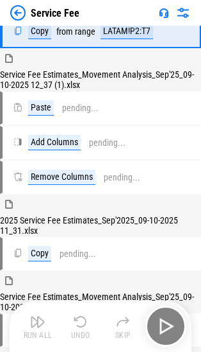
scroll to position [26878, 0]
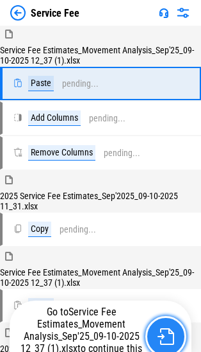
click at [168, 330] on img "button" at bounding box center [166, 336] width 17 height 17
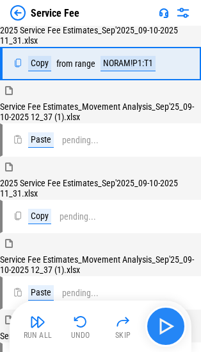
scroll to position [27123, 0]
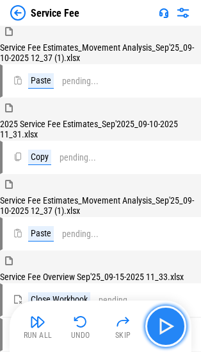
click at [165, 328] on img "button" at bounding box center [166, 326] width 21 height 21
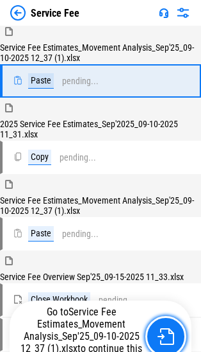
click at [165, 328] on img "button" at bounding box center [166, 336] width 17 height 17
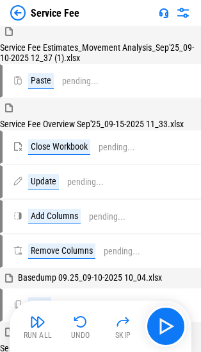
scroll to position [27278, 0]
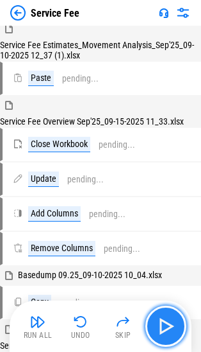
click at [165, 328] on img "button" at bounding box center [166, 326] width 21 height 21
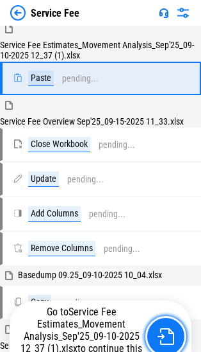
click at [165, 328] on img "button" at bounding box center [166, 336] width 17 height 17
